Goal: Use online tool/utility: Use online tool/utility

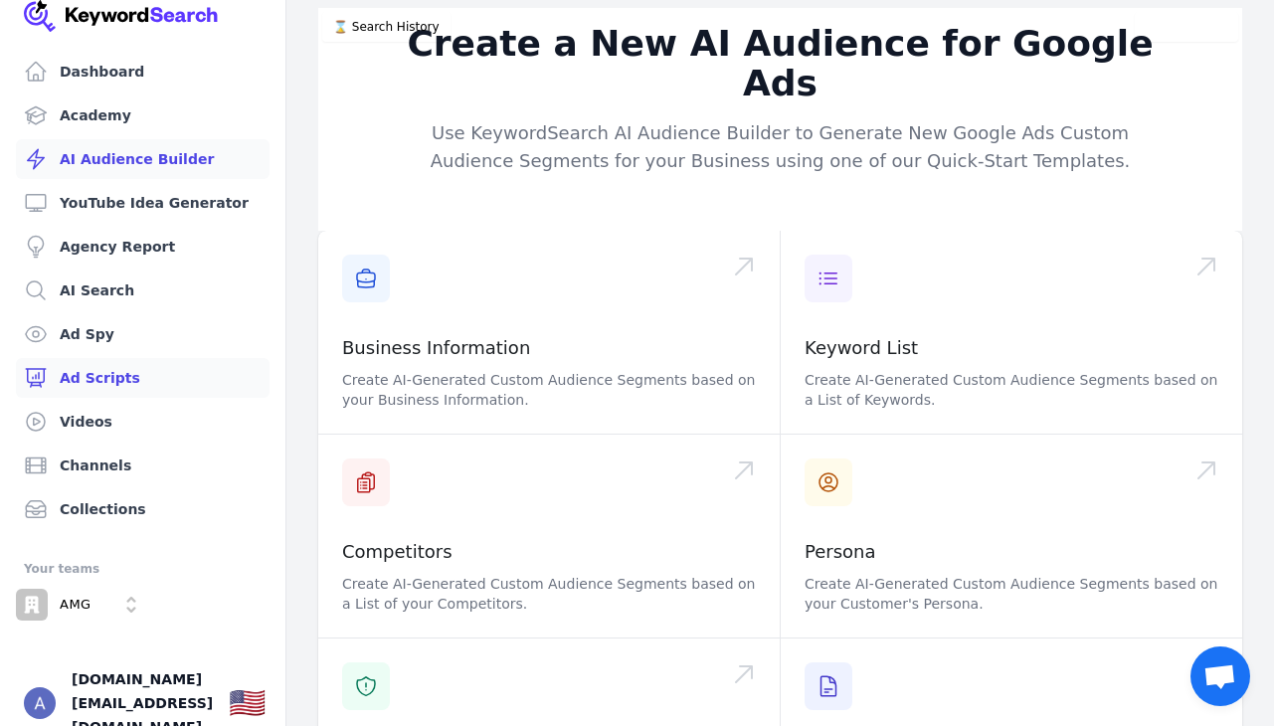
click at [121, 369] on link "Ad Scripts" at bounding box center [143, 378] width 254 height 40
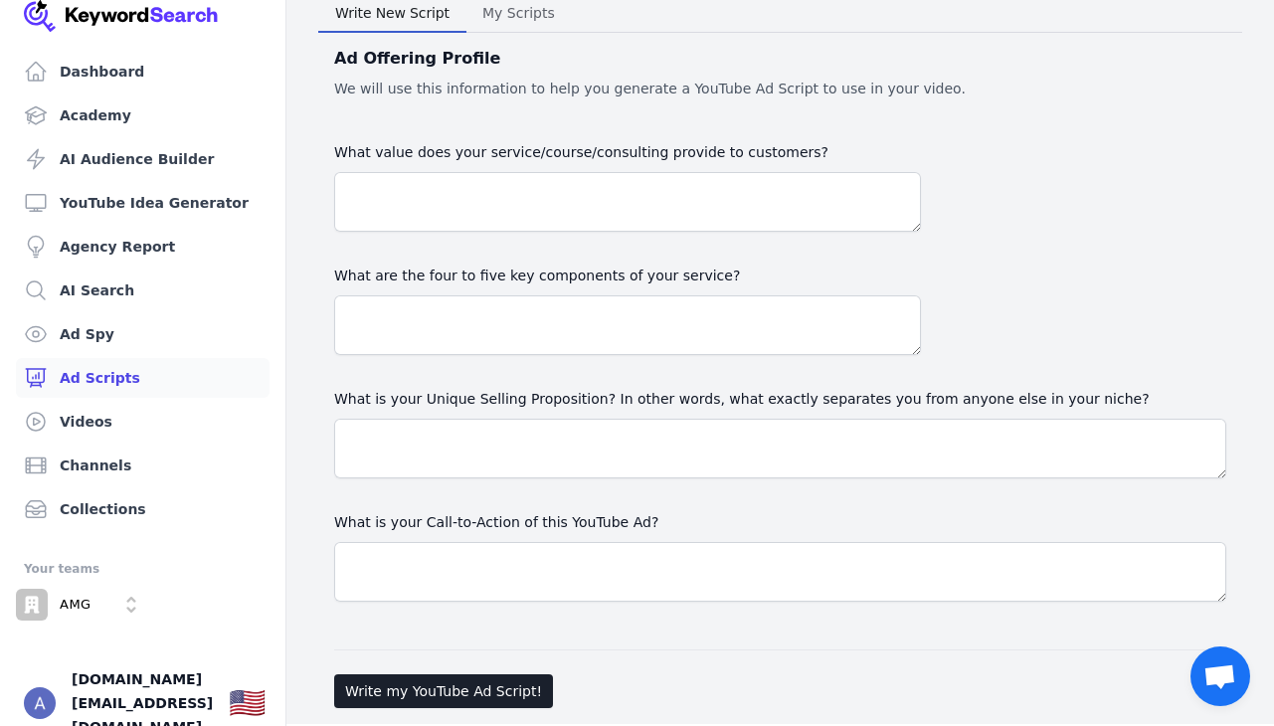
scroll to position [82, 0]
click at [100, 422] on link "Videos" at bounding box center [143, 422] width 254 height 40
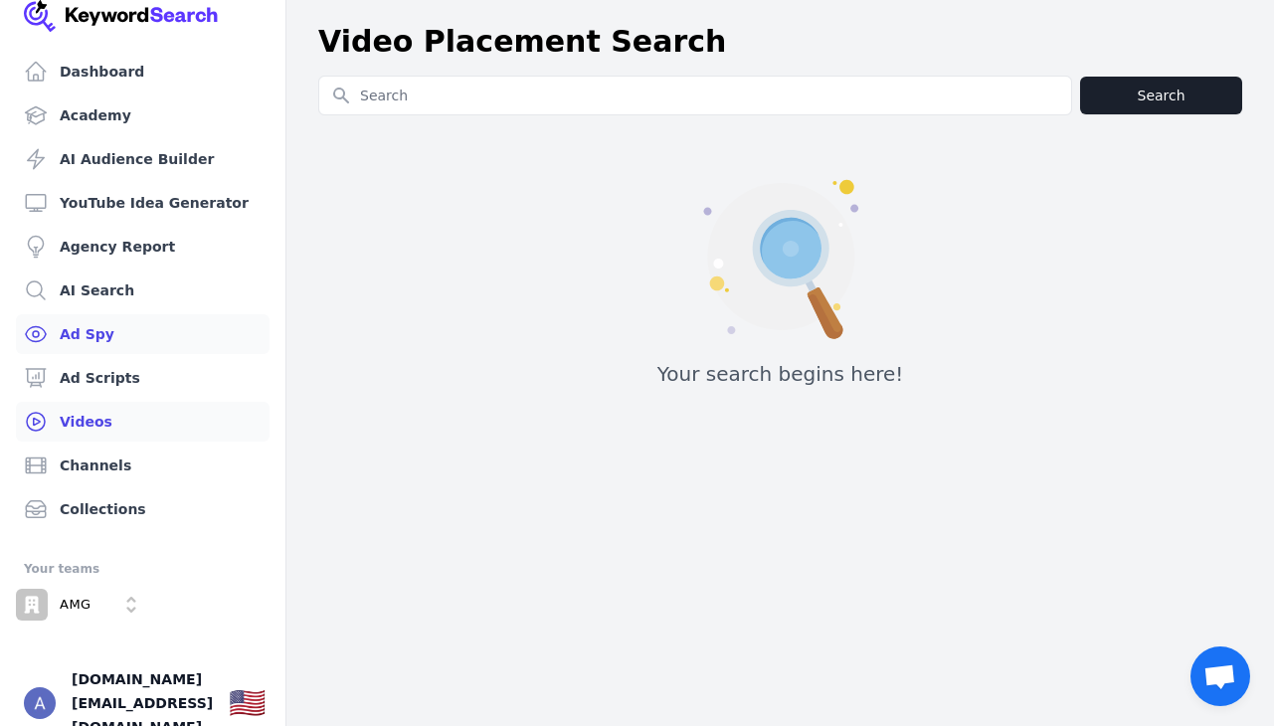
click at [79, 332] on link "Ad Spy" at bounding box center [143, 334] width 254 height 40
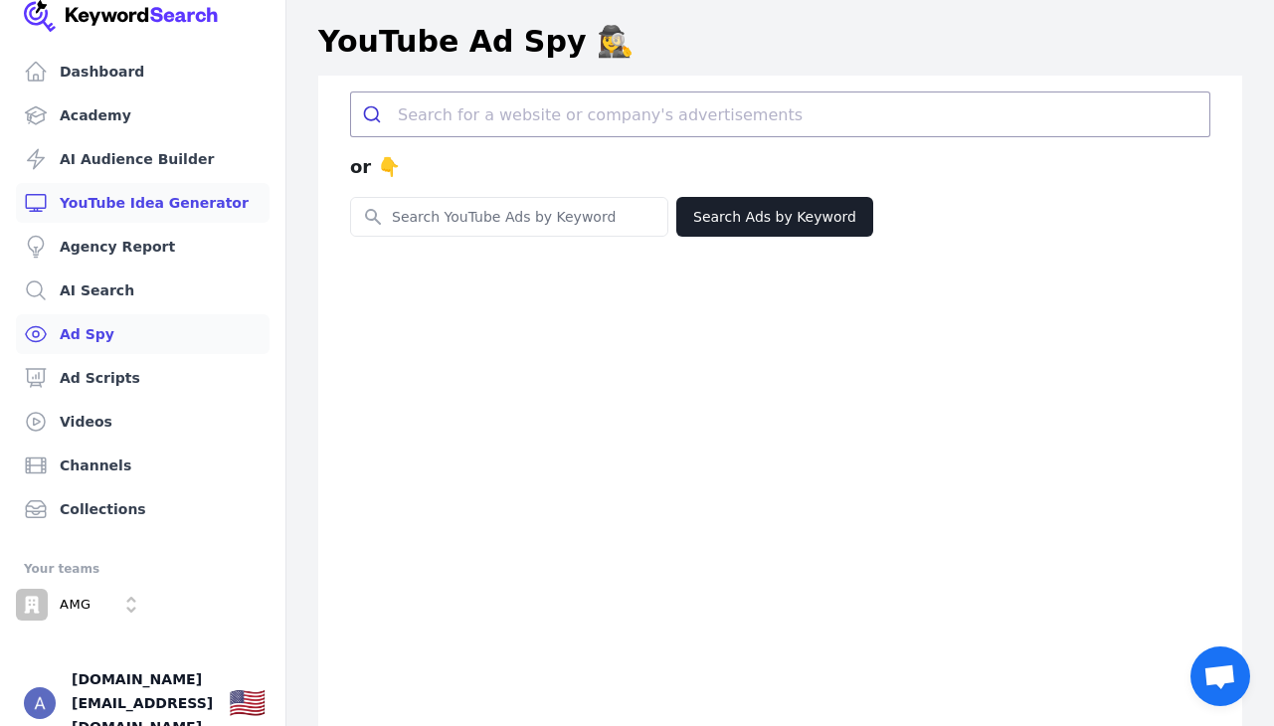
click at [104, 206] on link "YouTube Idea Generator" at bounding box center [143, 203] width 254 height 40
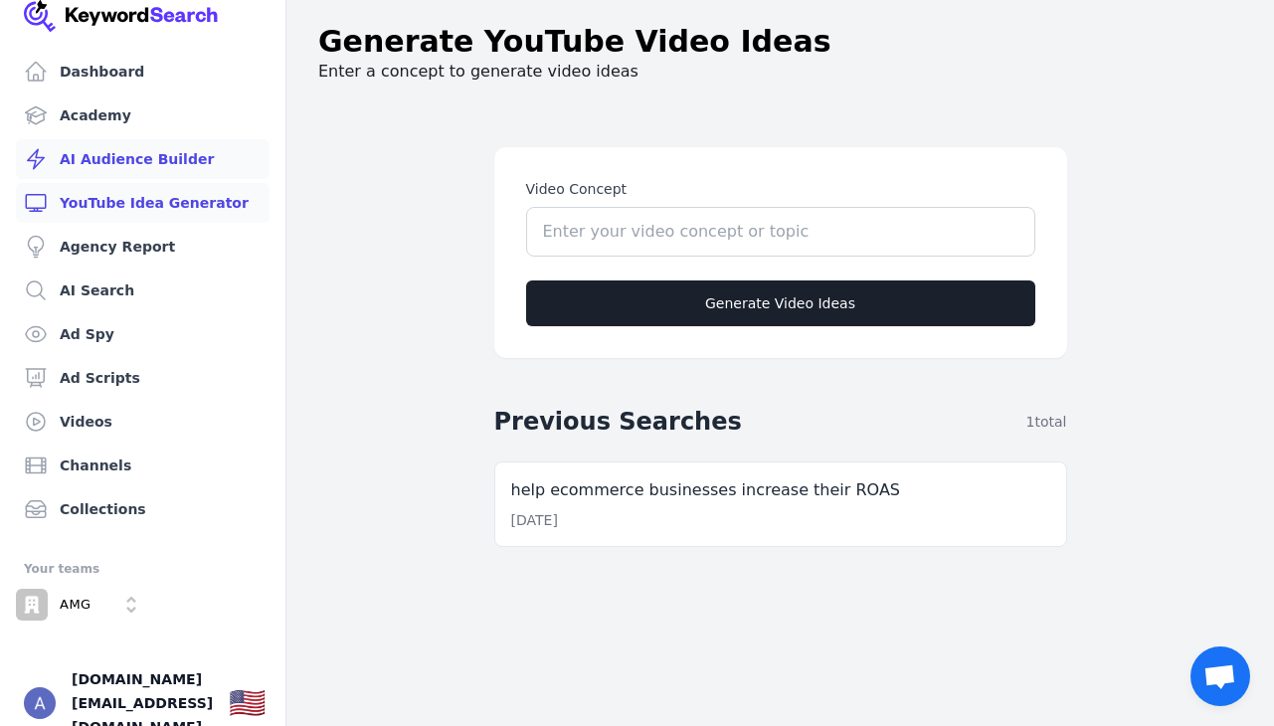
click at [103, 159] on link "AI Audience Builder" at bounding box center [143, 159] width 254 height 40
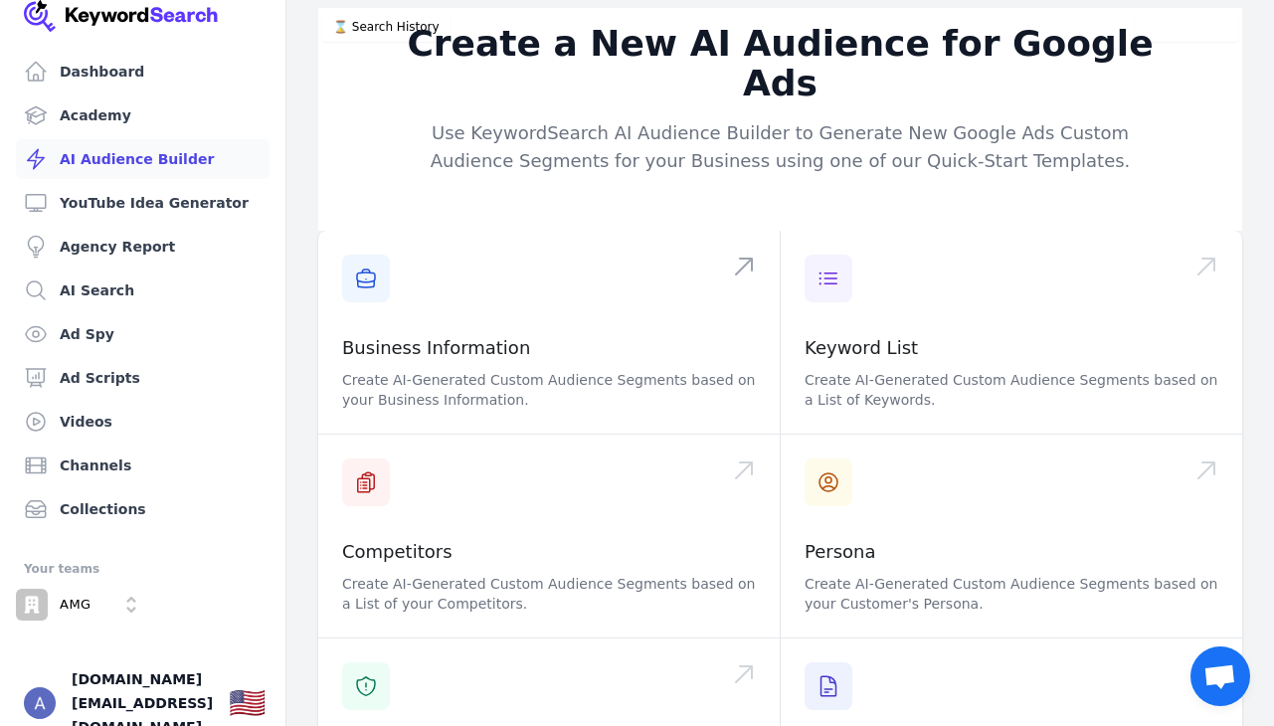
click at [518, 284] on span at bounding box center [549, 332] width 462 height 203
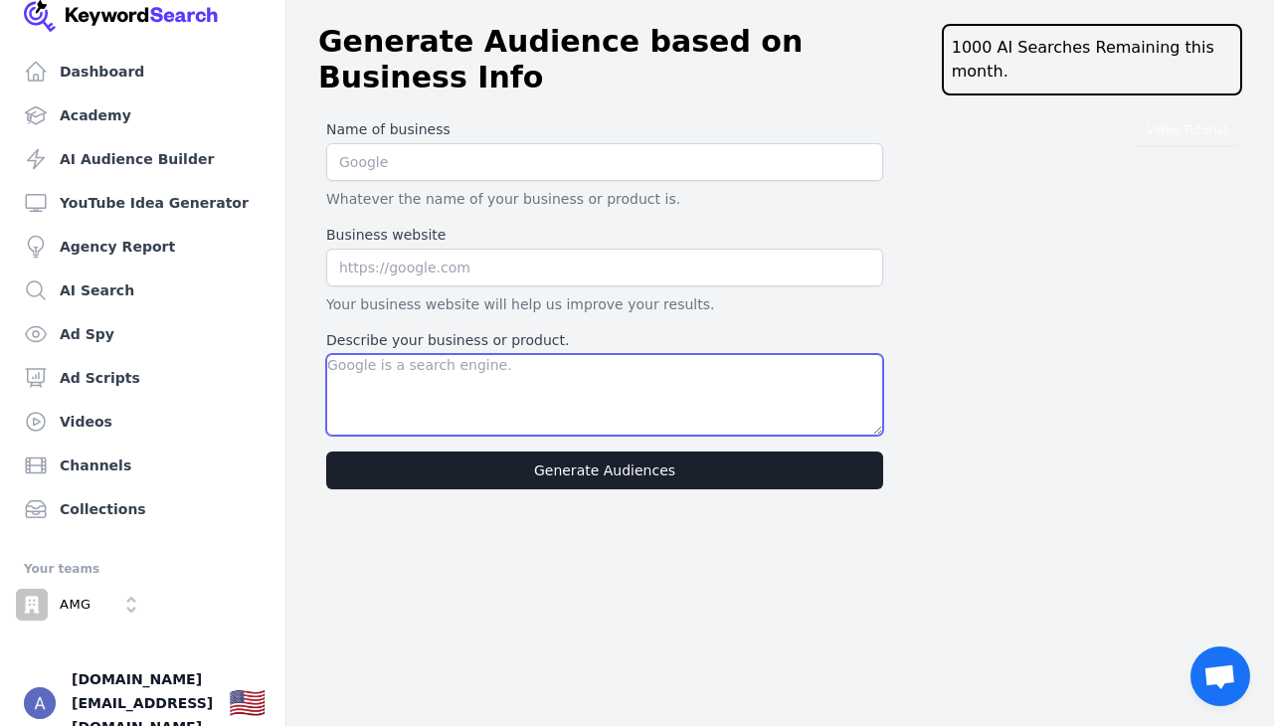
click at [403, 354] on textarea "Describe your business or product." at bounding box center [604, 395] width 557 height 82
paste textarea "The Flower Letters is a subscription service that delivers immersive, curated s…"
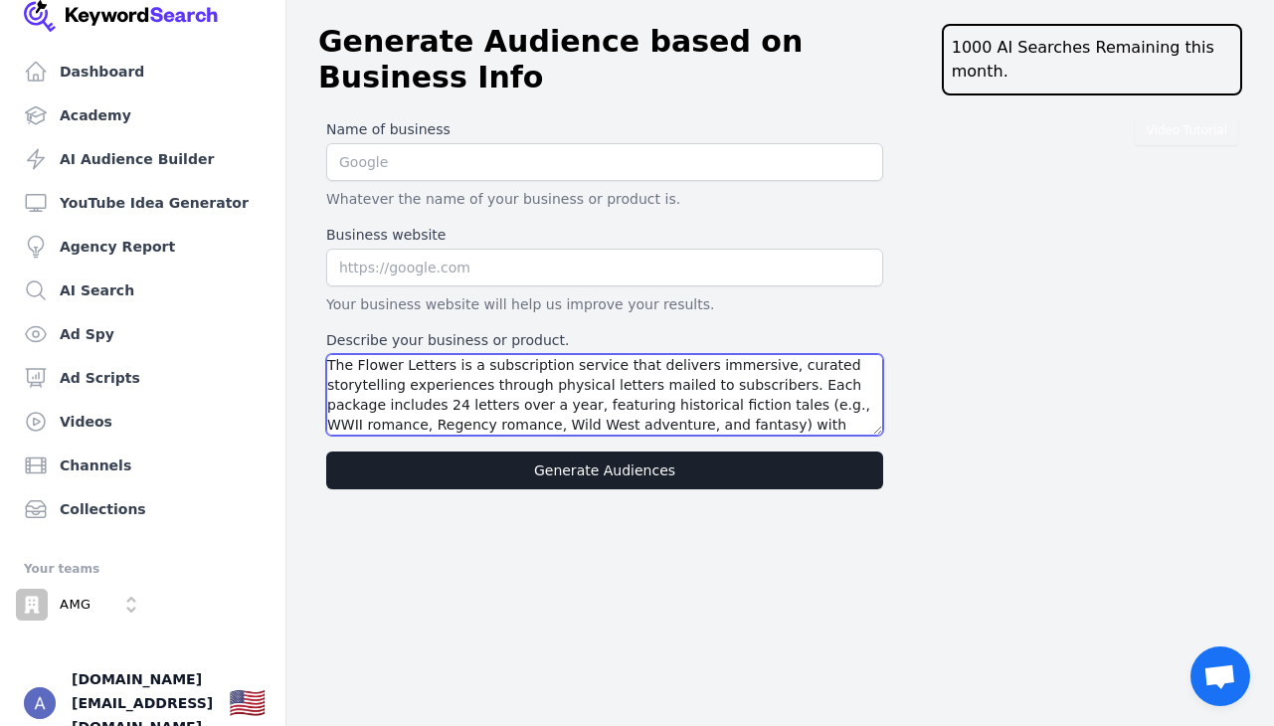
scroll to position [80, 0]
type textarea "The Flower Letters is a subscription service that delivers immersive, curated s…"
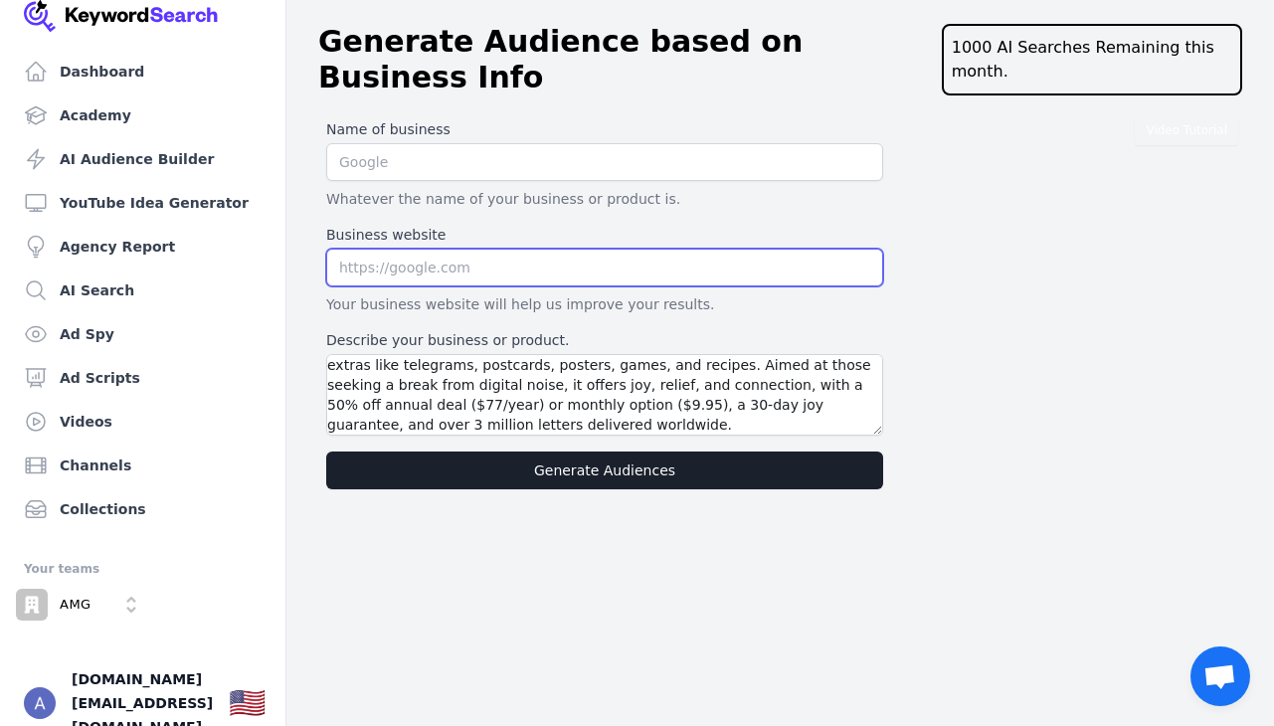
click at [385, 249] on input "text" at bounding box center [604, 268] width 557 height 38
paste input "[URL][DOMAIN_NAME]"
type input "[URL][DOMAIN_NAME]"
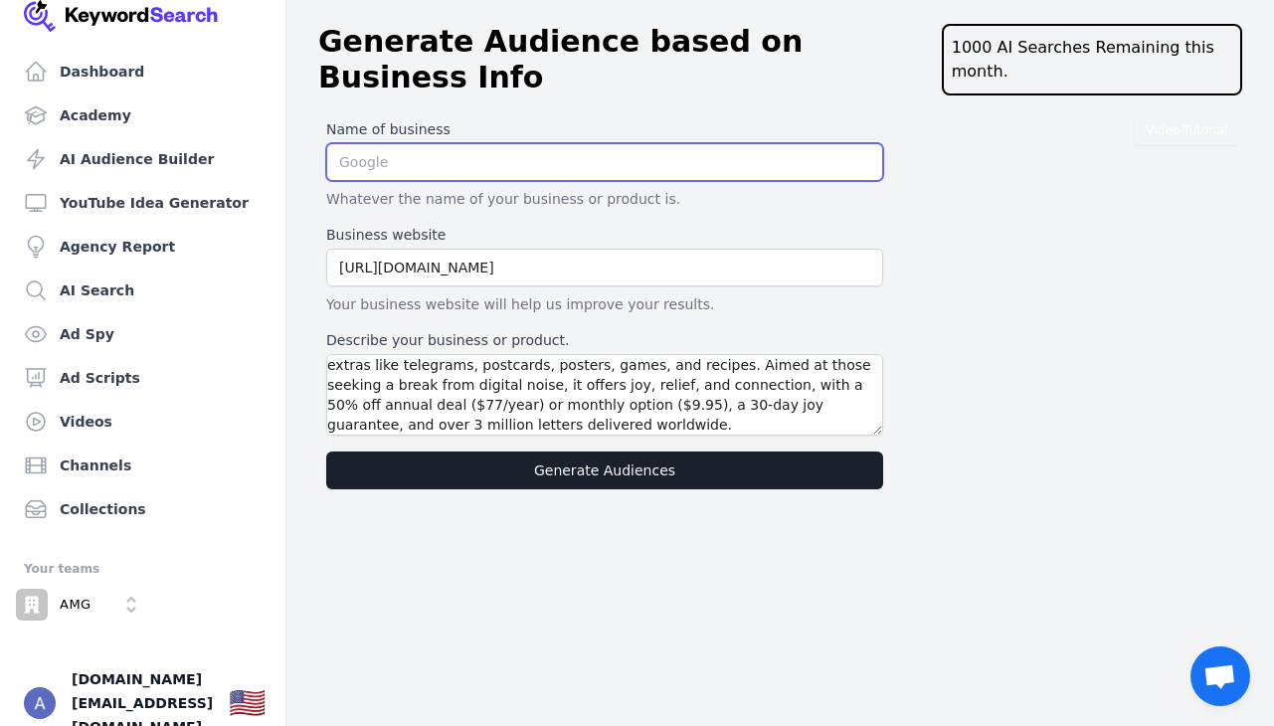
click at [365, 144] on input "text" at bounding box center [604, 162] width 557 height 38
type input "The Flower Letters"
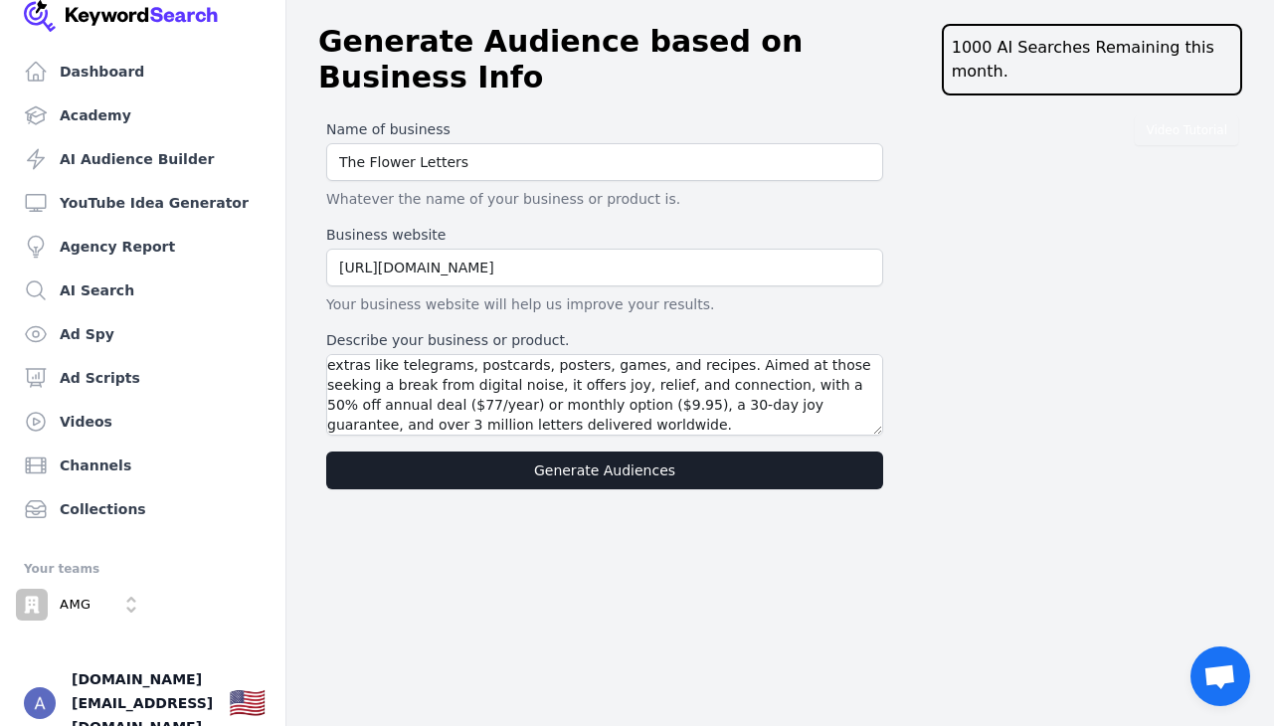
click at [578, 452] on button "Generate Audiences" at bounding box center [604, 471] width 557 height 38
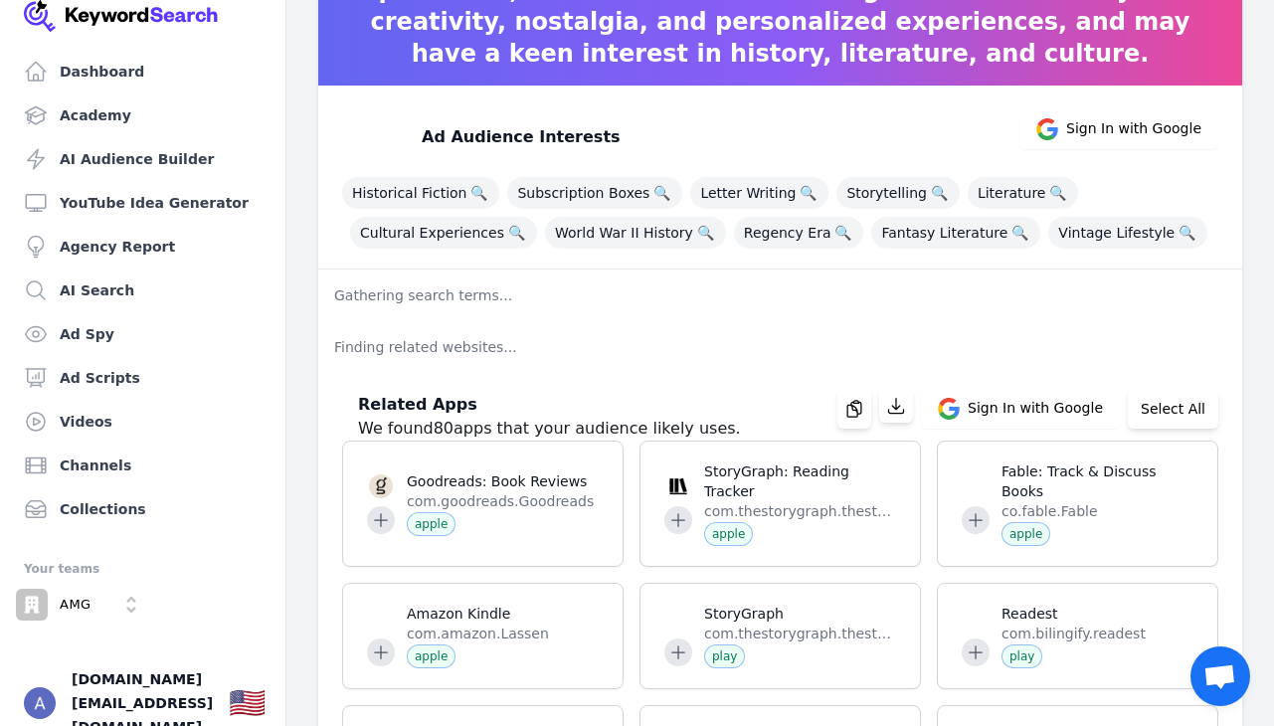
scroll to position [180, 0]
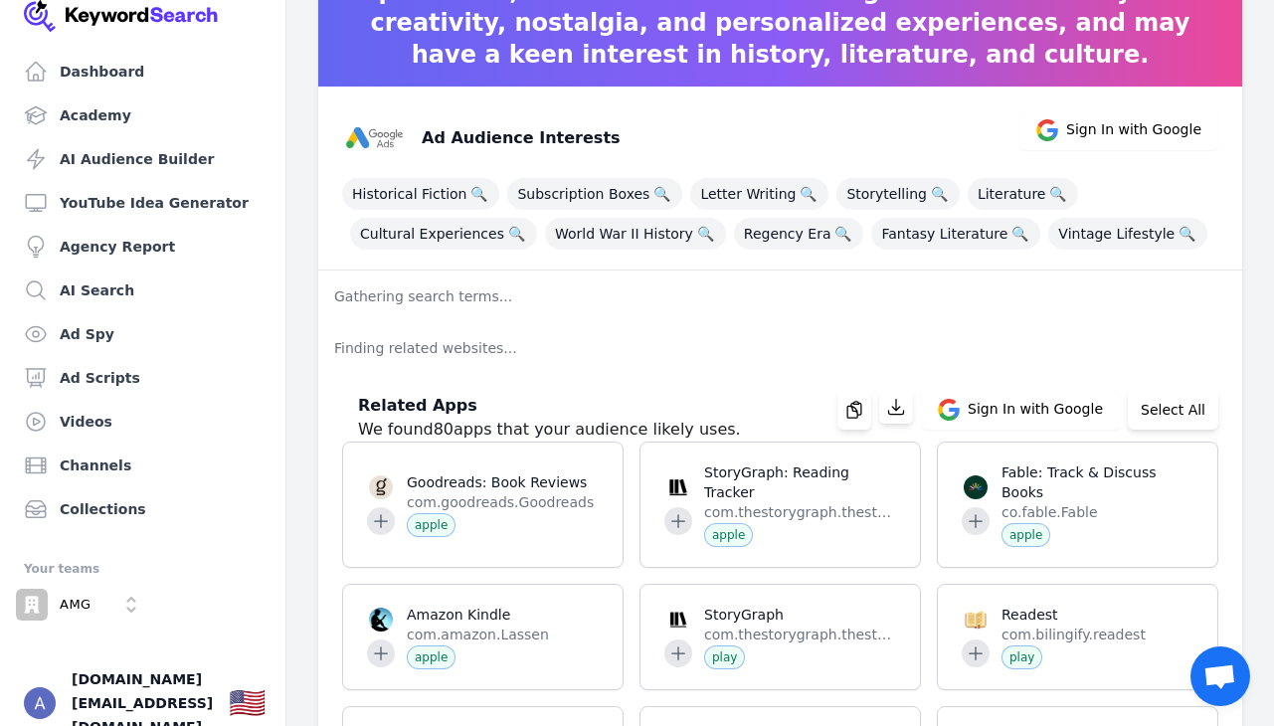
click at [527, 284] on p "Gathering search terms..." at bounding box center [780, 297] width 924 height 52
